Goal: Information Seeking & Learning: Understand process/instructions

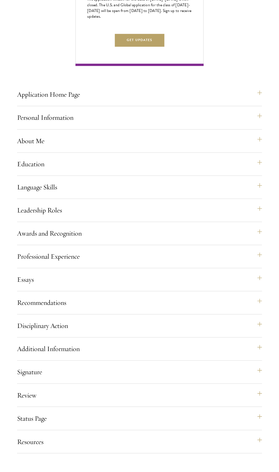
scroll to position [352, 0]
click at [147, 421] on button "Status Page" at bounding box center [139, 418] width 245 height 14
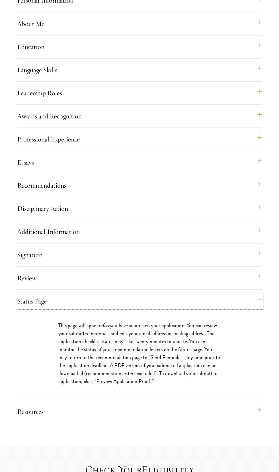
scroll to position [470, 0]
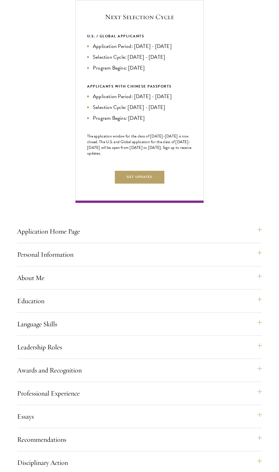
scroll to position [217, 0]
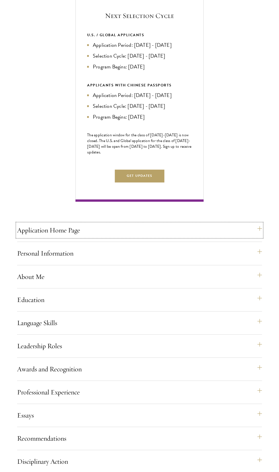
click at [253, 237] on button "Application Home Page" at bounding box center [139, 230] width 245 height 14
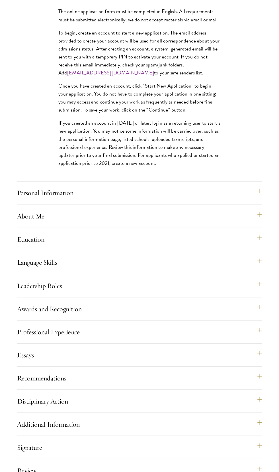
scroll to position [460, 0]
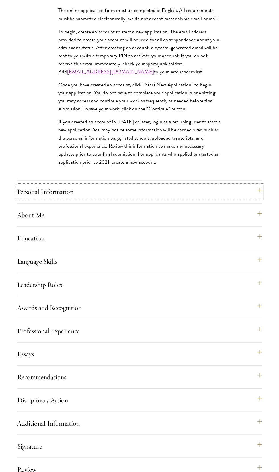
click at [50, 198] on button "Personal Information" at bounding box center [139, 192] width 245 height 14
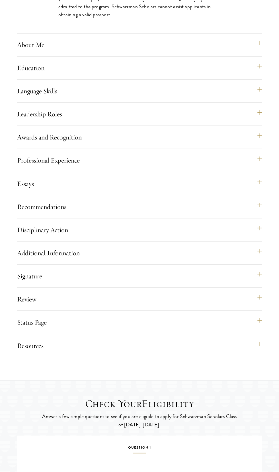
scroll to position [561, 0]
